Goal: Download file/media

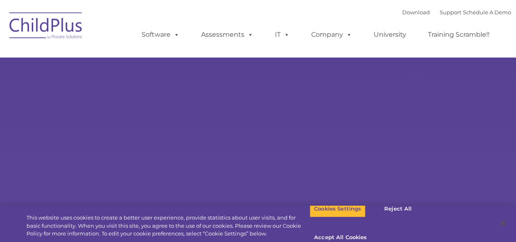
select select "MEDIUM"
click at [371, 229] on button "Accept All Cookies" at bounding box center [341, 237] width 62 height 17
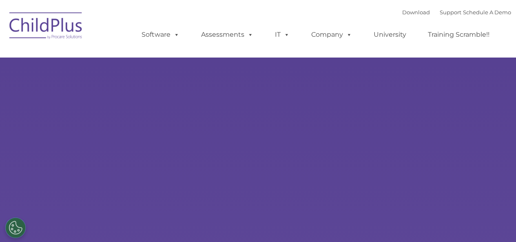
select select "MEDIUM"
click at [409, 10] on link "Download" at bounding box center [416, 12] width 28 height 7
click at [411, 14] on link "Download" at bounding box center [416, 12] width 28 height 7
